Goal: Task Accomplishment & Management: Complete application form

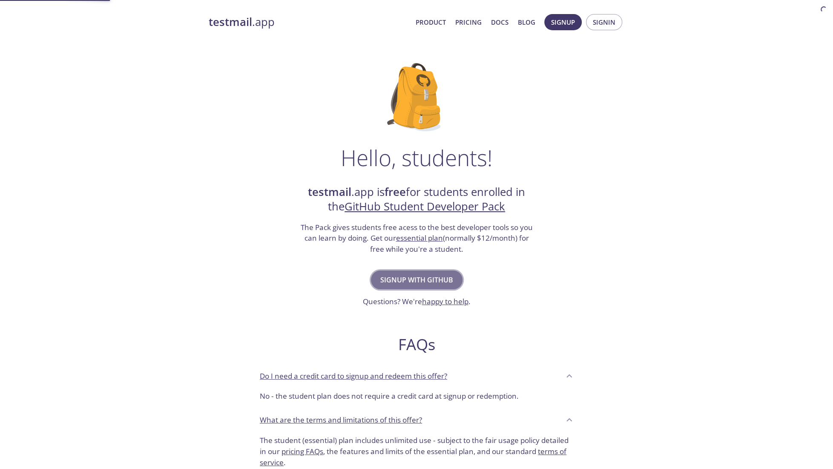
click at [422, 280] on span "Signup with GitHub" at bounding box center [416, 280] width 73 height 12
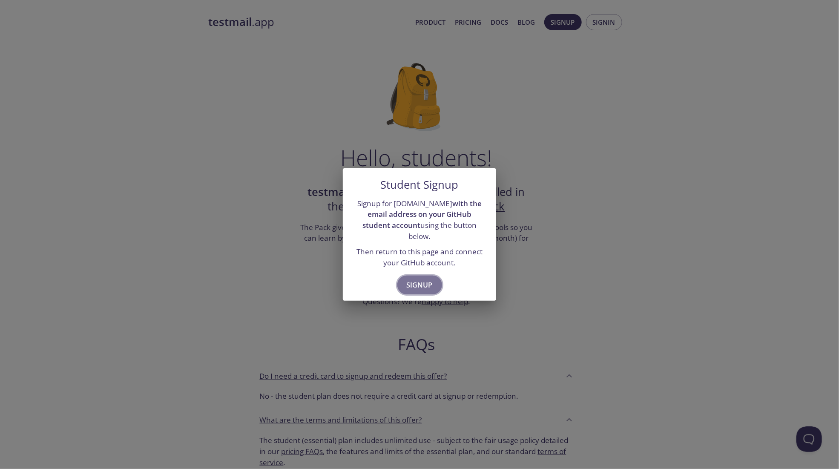
click at [427, 279] on span "Signup" at bounding box center [420, 285] width 26 height 12
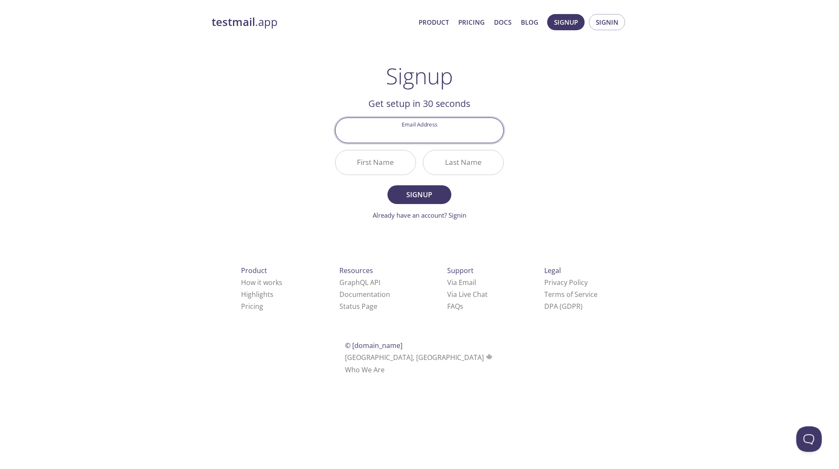
click at [443, 136] on input "Email Address" at bounding box center [420, 130] width 168 height 24
click at [532, 86] on div "testmail .app Product Pricing Docs Blog Signup Signin Signup Get setup in 30 se…" at bounding box center [419, 204] width 436 height 391
click at [420, 124] on input "Email Address" at bounding box center [420, 130] width 168 height 24
click at [523, 103] on div "testmail .app Product Pricing Docs Blog Signup Signin Signup Get setup in 30 se…" at bounding box center [419, 204] width 436 height 391
click at [440, 130] on input "Email Address" at bounding box center [420, 130] width 168 height 24
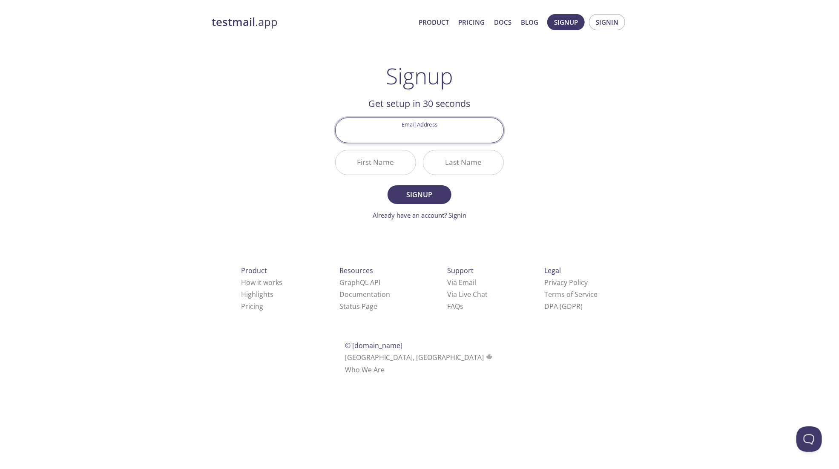
type input "hritik.hritiksingh@gmail.com"
click at [381, 165] on input "First Name" at bounding box center [376, 162] width 80 height 24
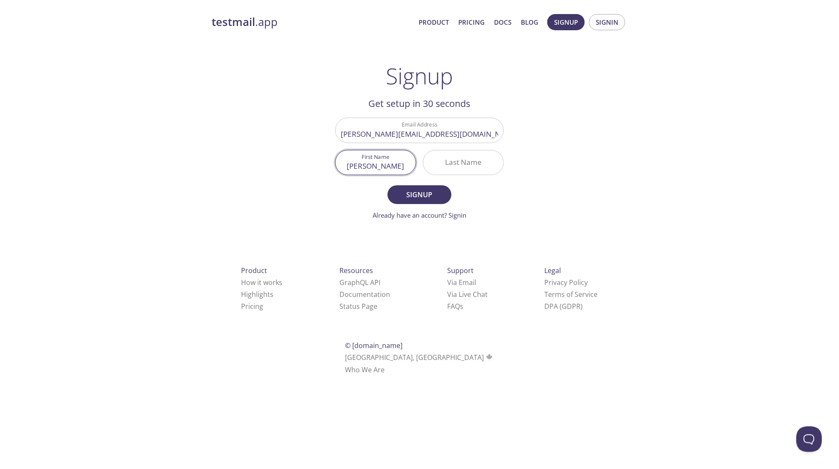
type input "Hritik"
click at [459, 163] on input "Last Name" at bounding box center [463, 162] width 80 height 24
type input "Raj"
click at [425, 192] on span "Signup" at bounding box center [419, 195] width 45 height 12
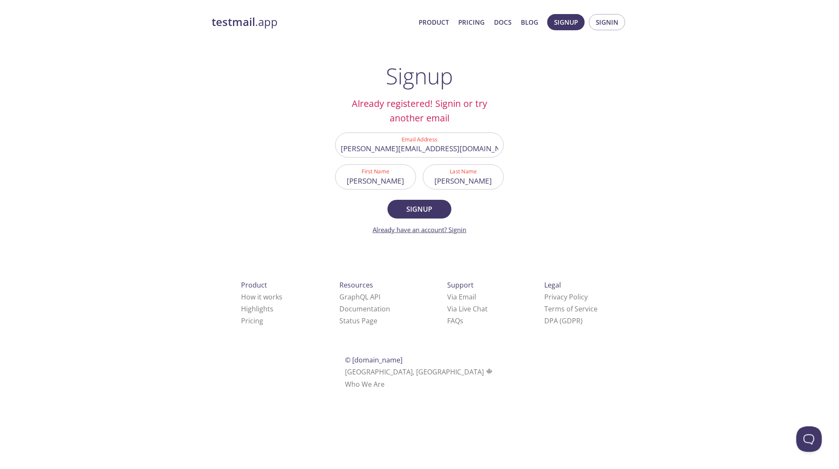
click at [460, 227] on link "Already have an account? Signin" at bounding box center [420, 229] width 94 height 9
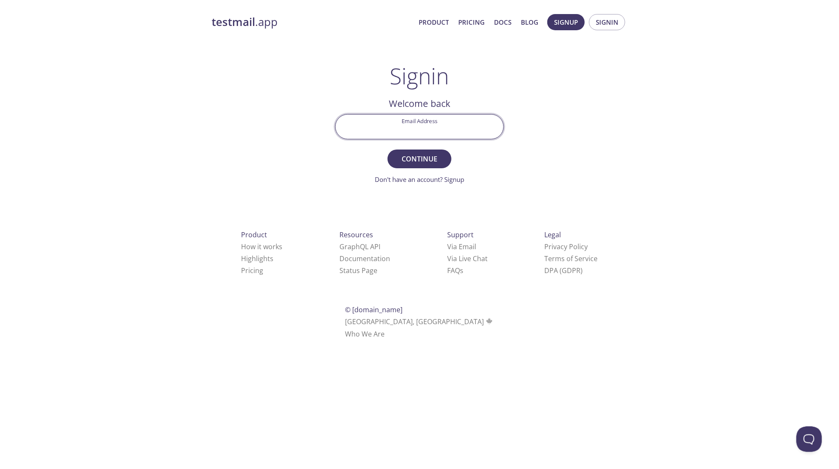
click at [446, 134] on input "Email Address" at bounding box center [420, 127] width 168 height 24
type input "hritik.hritiksingh@gmail.com"
click at [423, 161] on span "Continue" at bounding box center [419, 159] width 45 height 12
click at [439, 126] on input "Signin Security Code" at bounding box center [420, 127] width 168 height 24
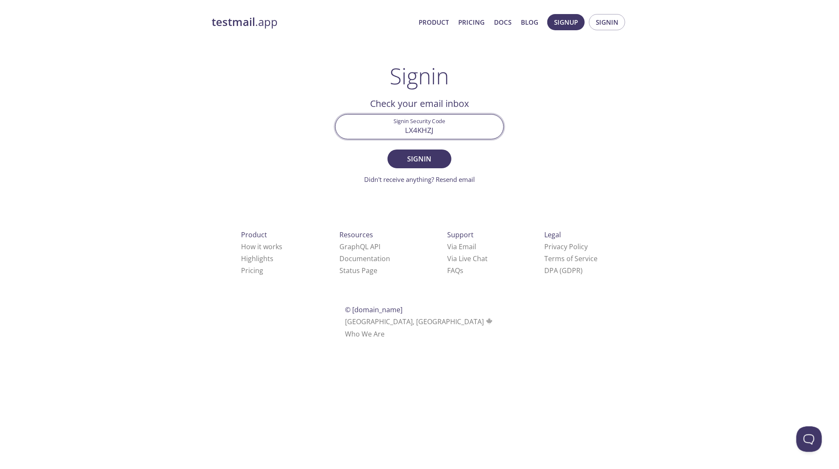
type input "LX4KHZJ"
click at [387, 149] on button "Signin" at bounding box center [419, 158] width 64 height 19
